Goal: Book appointment/travel/reservation

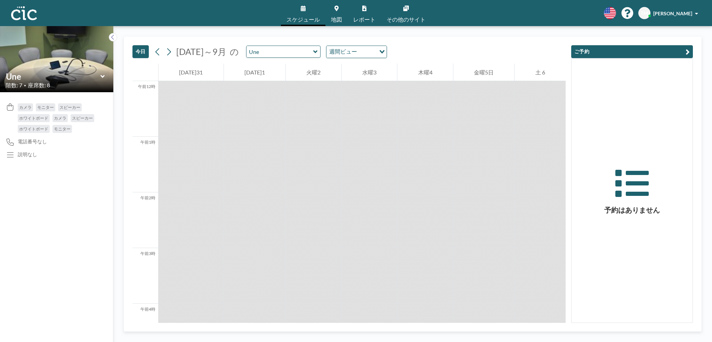
scroll to position [765, 0]
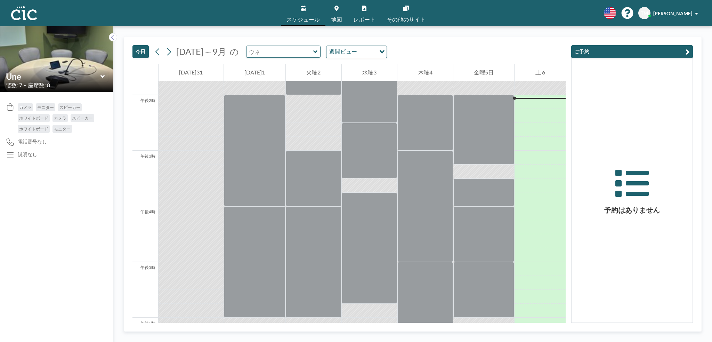
click at [313, 55] on input "text" at bounding box center [279, 51] width 67 height 11
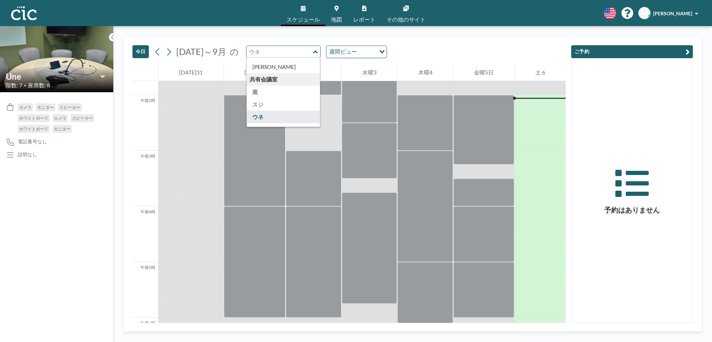
scroll to position [339, 0]
type input "Oboro"
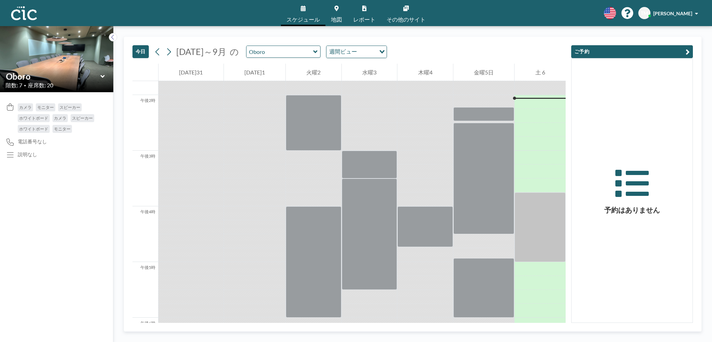
scroll to position [751, 0]
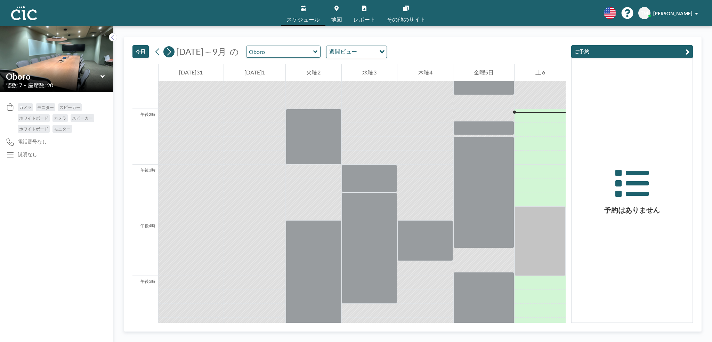
click at [165, 54] on icon at bounding box center [168, 52] width 7 height 10
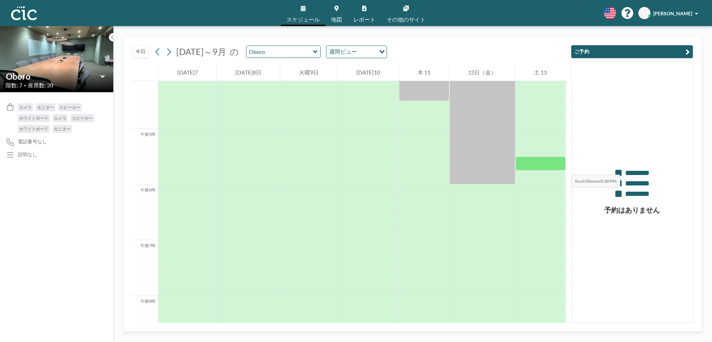
scroll to position [902, 0]
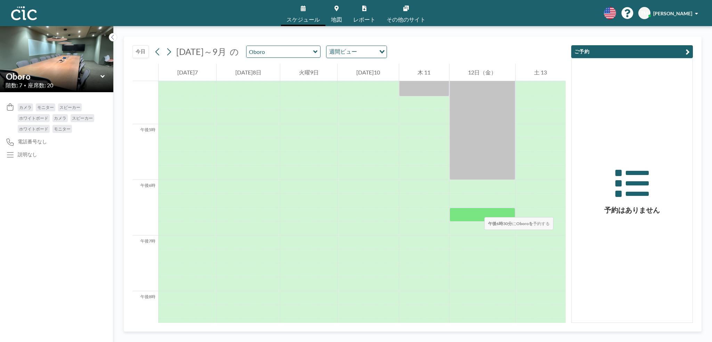
click at [477, 210] on div at bounding box center [482, 214] width 66 height 14
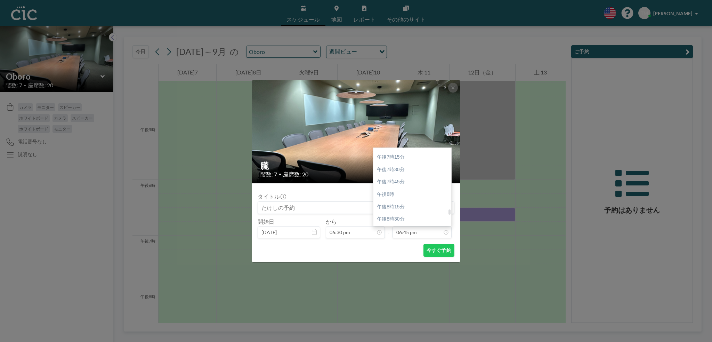
scroll to position [954, 0]
click at [449, 214] on div at bounding box center [449, 212] width 2 height 5
click at [415, 212] on div "午後8時30分" at bounding box center [413, 213] width 81 height 13
type input "08:30 pm"
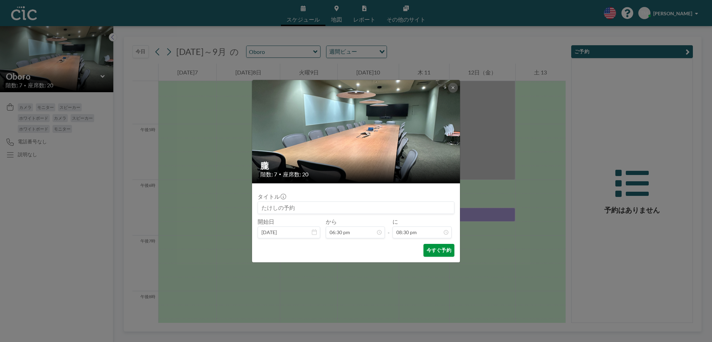
click at [436, 253] on font "今すぐ予約" at bounding box center [438, 250] width 25 height 7
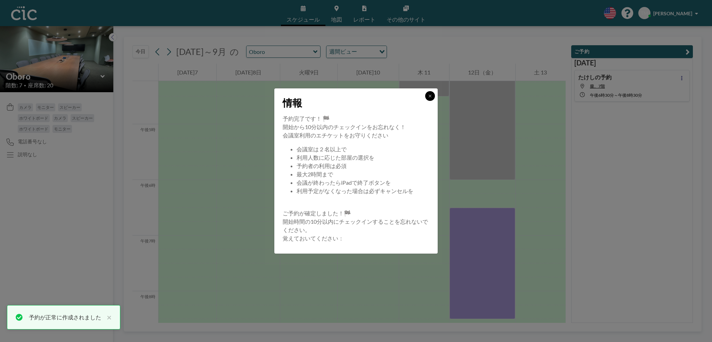
click at [430, 98] on button at bounding box center [430, 96] width 10 height 10
